Goal: Information Seeking & Learning: Learn about a topic

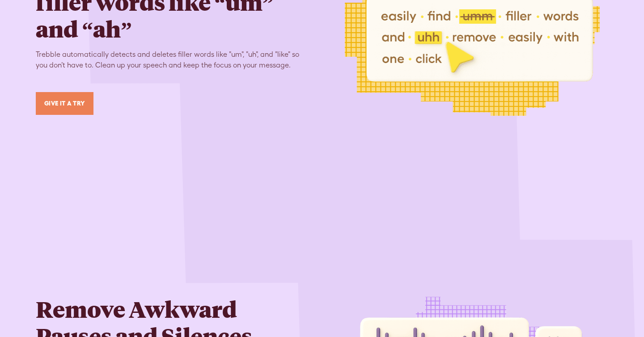
scroll to position [1866, 0]
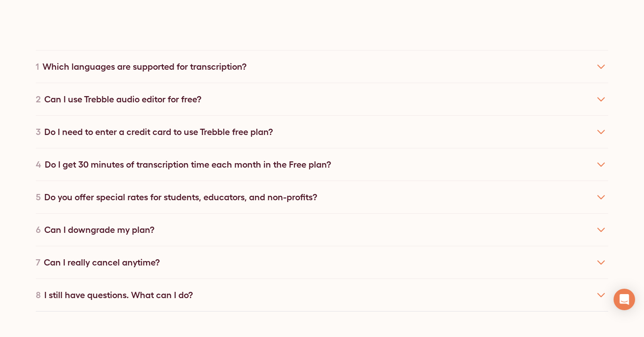
scroll to position [4710, 0]
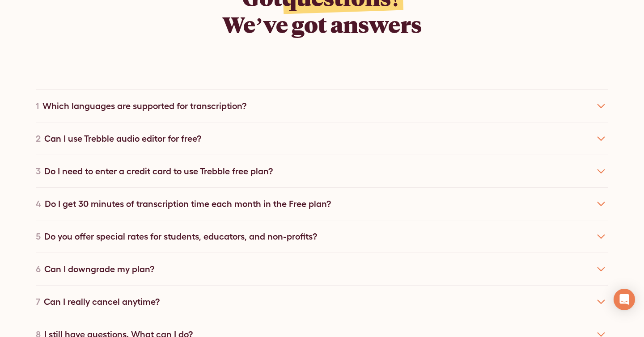
click at [128, 126] on div "2 Can I use Trebble audio editor for free?" at bounding box center [322, 138] width 572 height 33
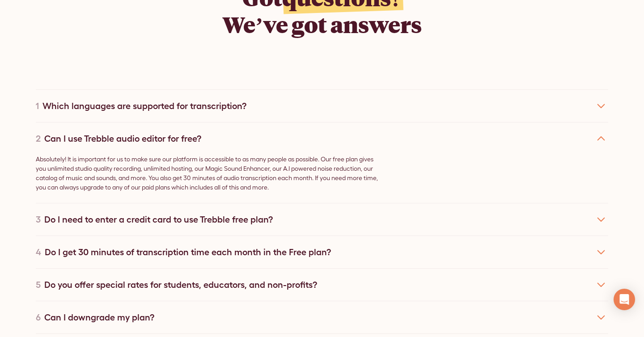
click at [163, 213] on div "Do I need to enter a credit card to use Trebble free plan?" at bounding box center [158, 219] width 228 height 13
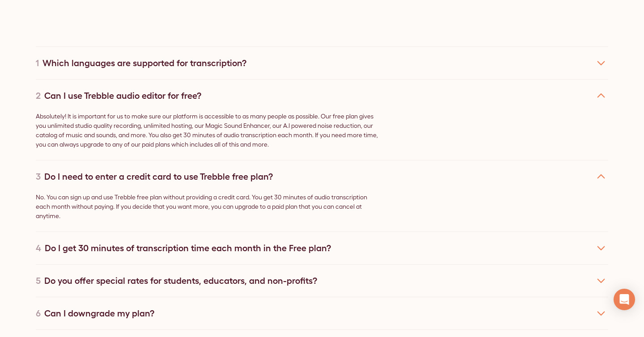
scroll to position [4782, 0]
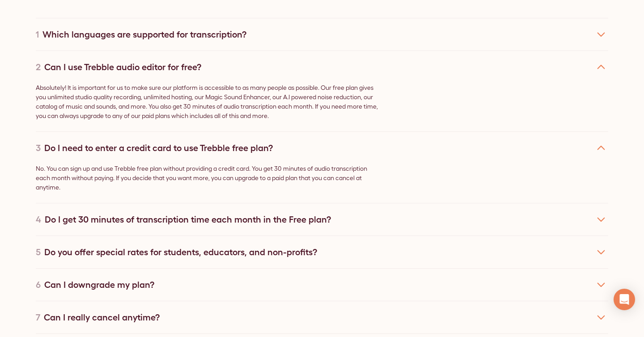
click at [178, 213] on div "Do I get 30 minutes of transcription time each month in the Free plan?" at bounding box center [188, 219] width 286 height 13
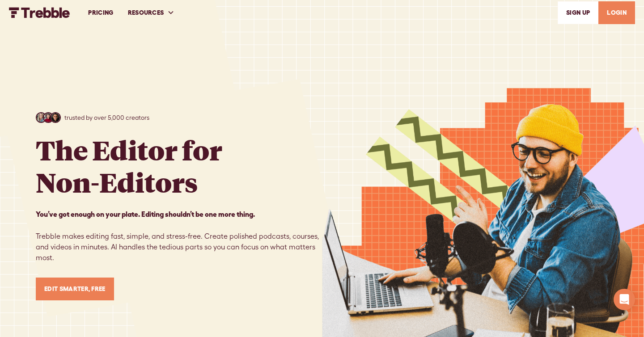
scroll to position [0, 0]
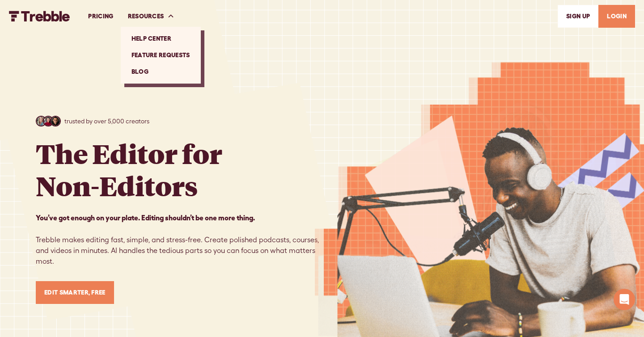
click at [156, 73] on link "Blog" at bounding box center [160, 71] width 73 height 17
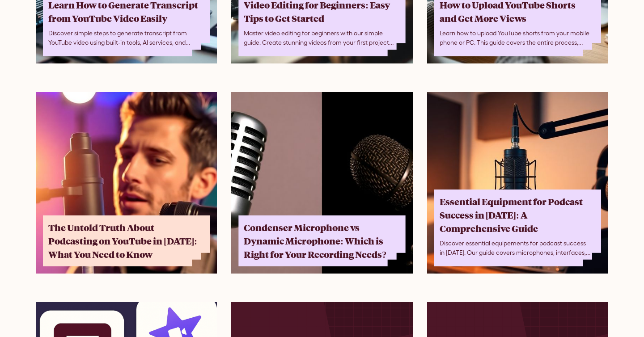
scroll to position [44, 0]
